Goal: Check status: Check status

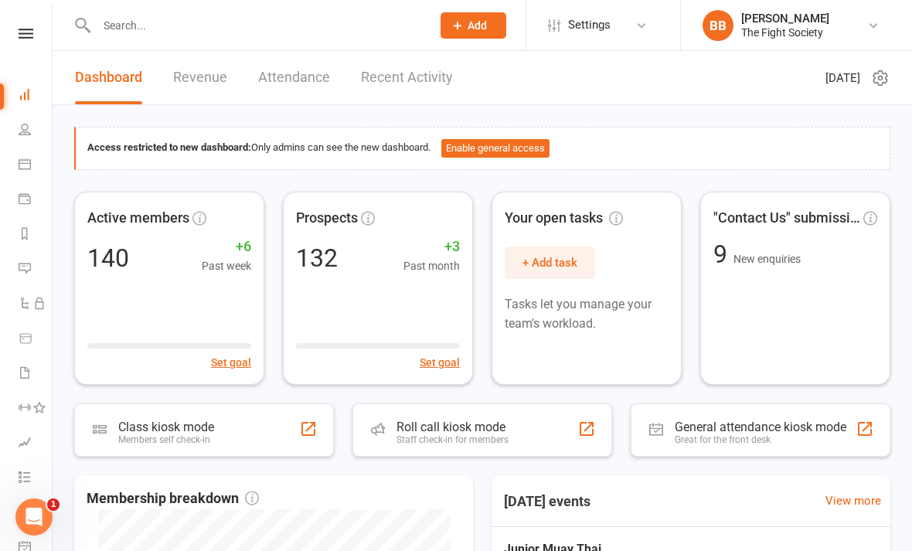
click at [312, 36] on input "text" at bounding box center [256, 26] width 328 height 22
click at [26, 468] on icon at bounding box center [25, 474] width 12 height 12
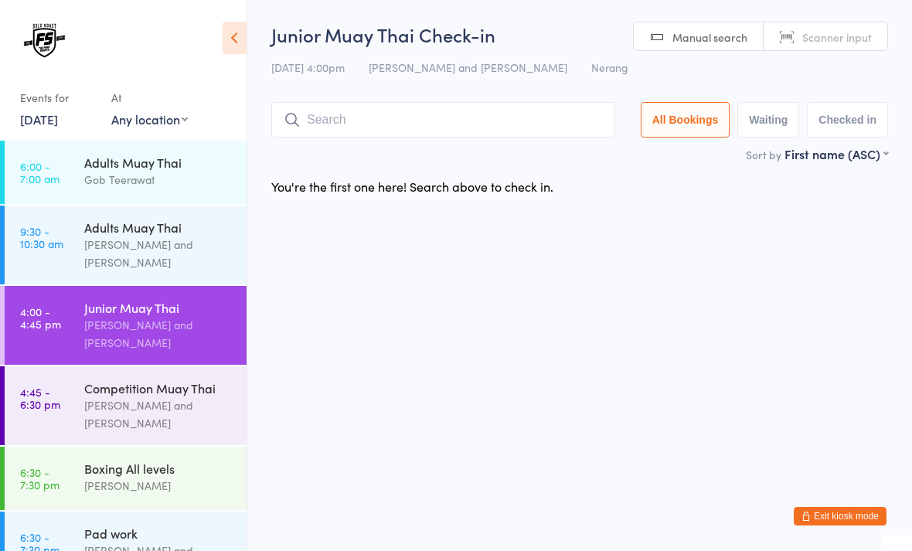
click at [702, 43] on span "Manual search" at bounding box center [709, 36] width 75 height 15
type input "1097"
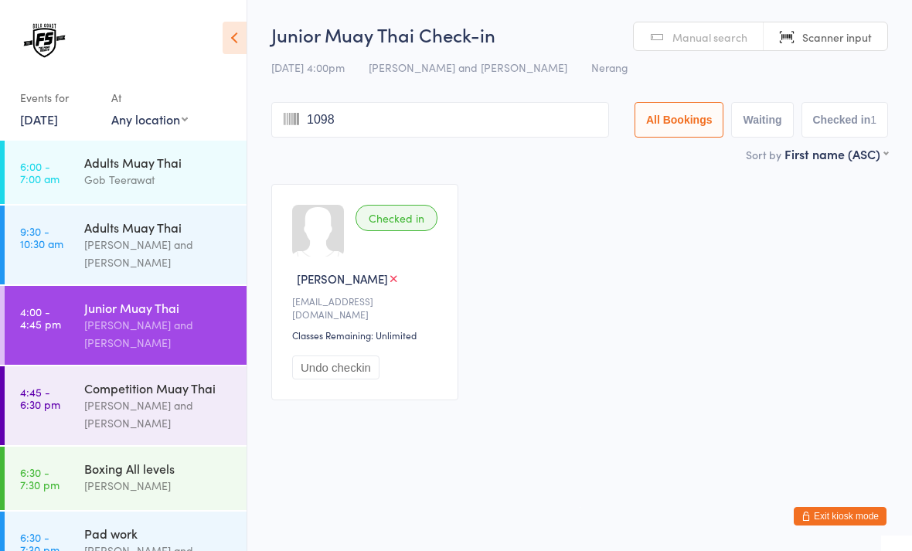
type input "1098"
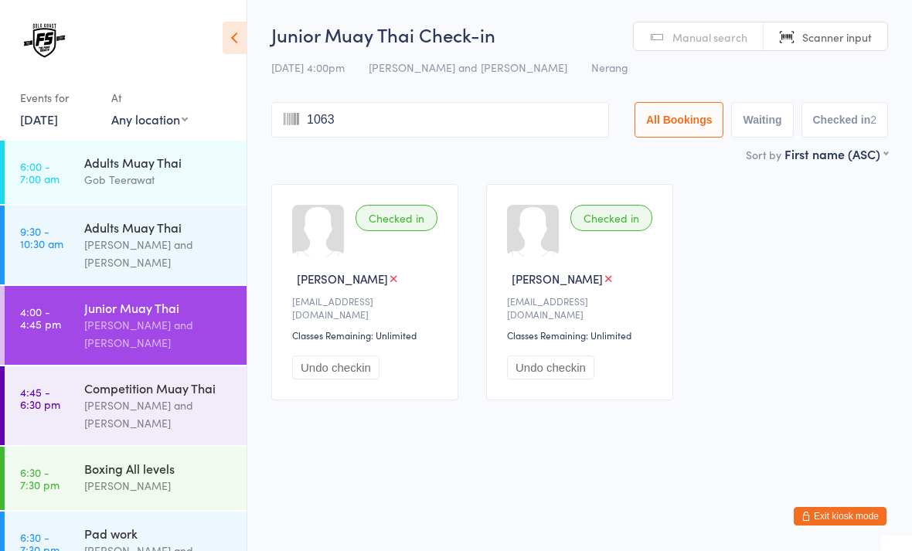
type input "1063"
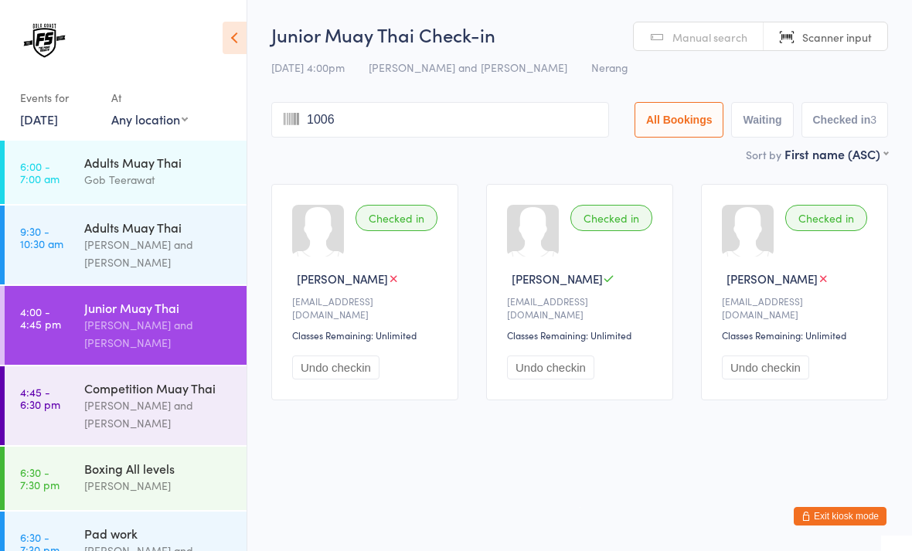
type input "1006"
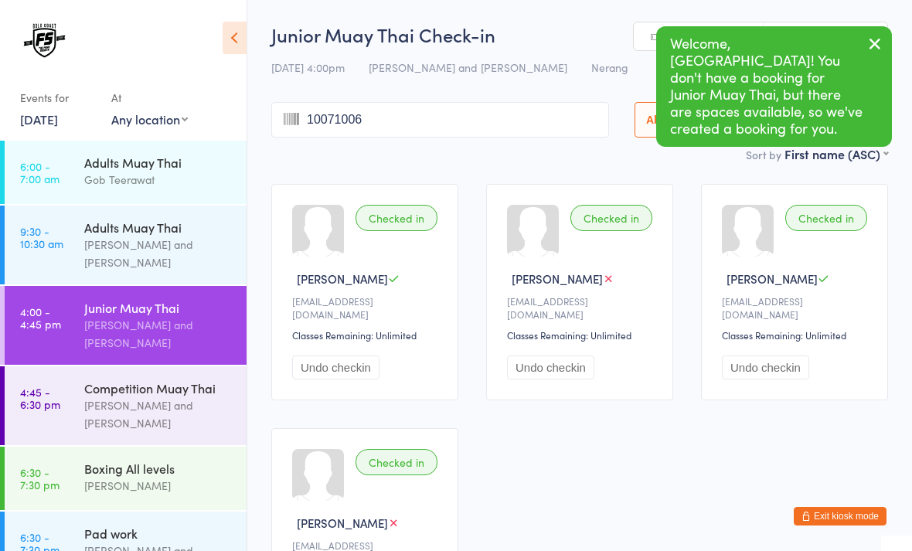
type input "10071006"
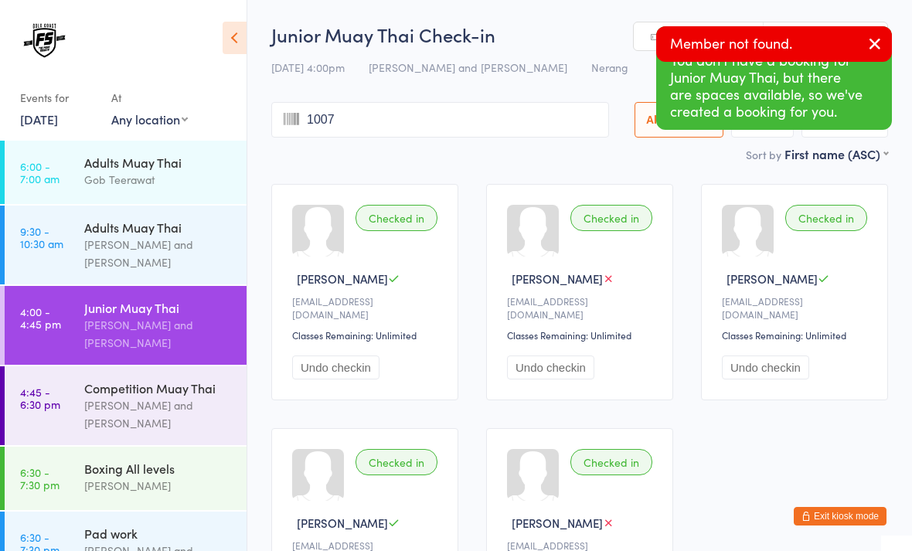
type input "1007"
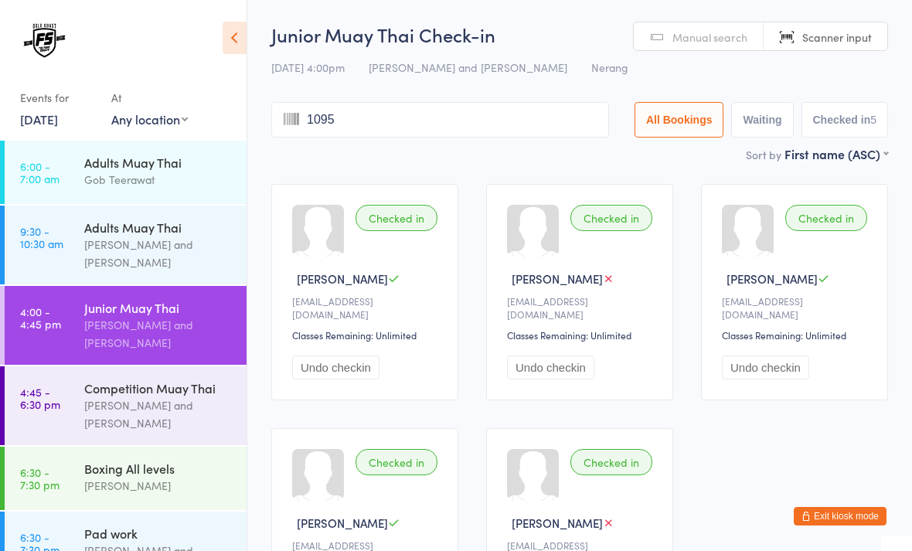
type input "1095"
type input "1110"
